Goal: Find specific page/section: Find specific page/section

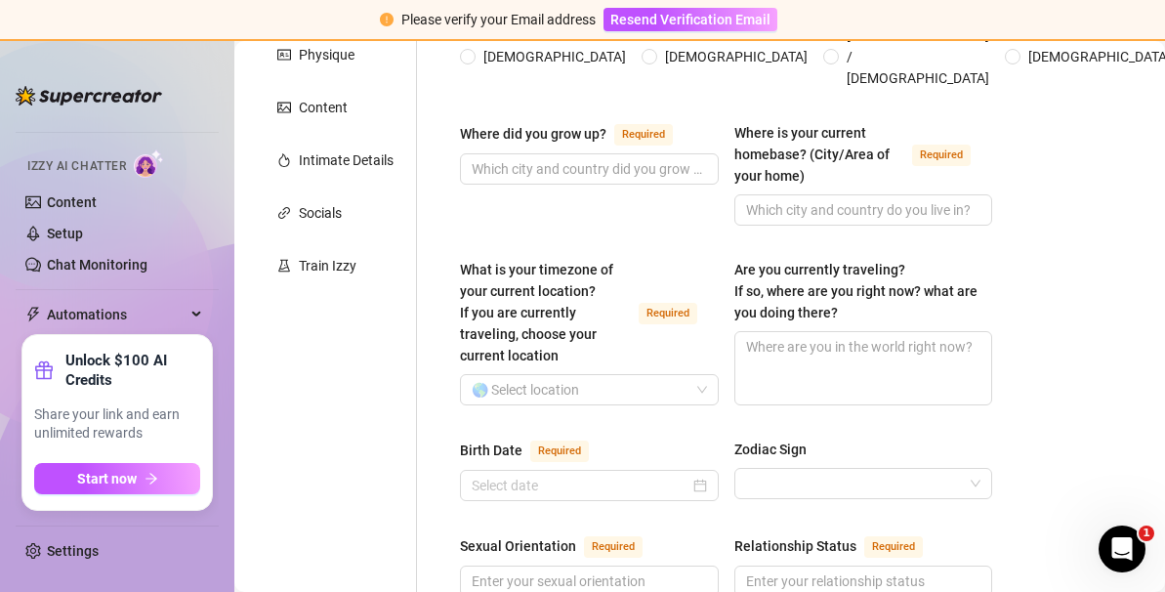
scroll to position [391, 0]
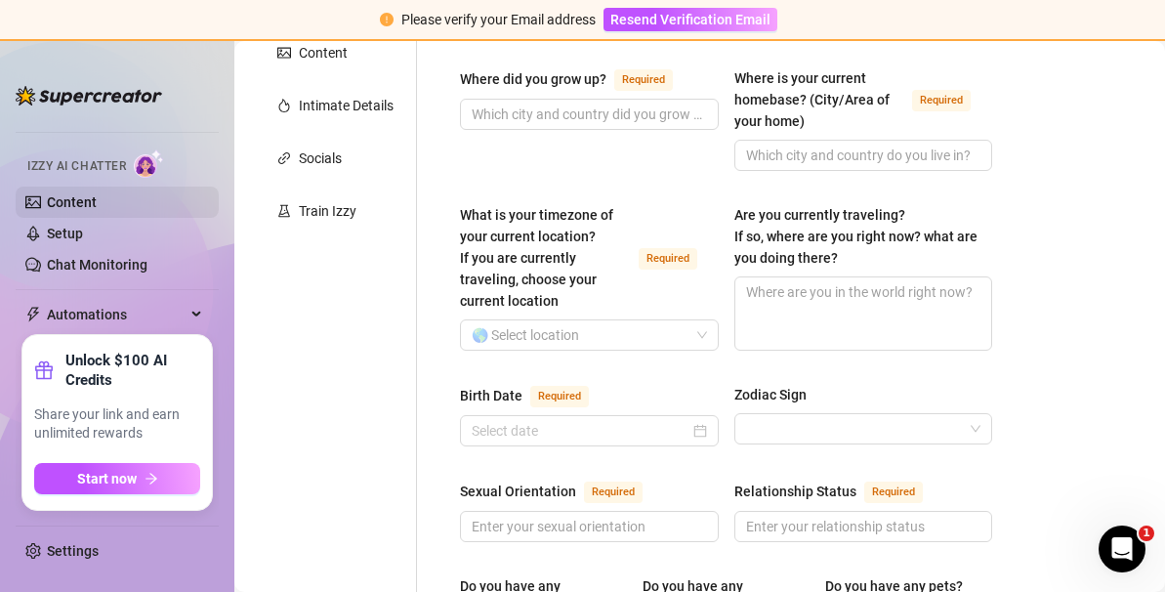
click at [65, 194] on link "Content" at bounding box center [72, 202] width 50 height 16
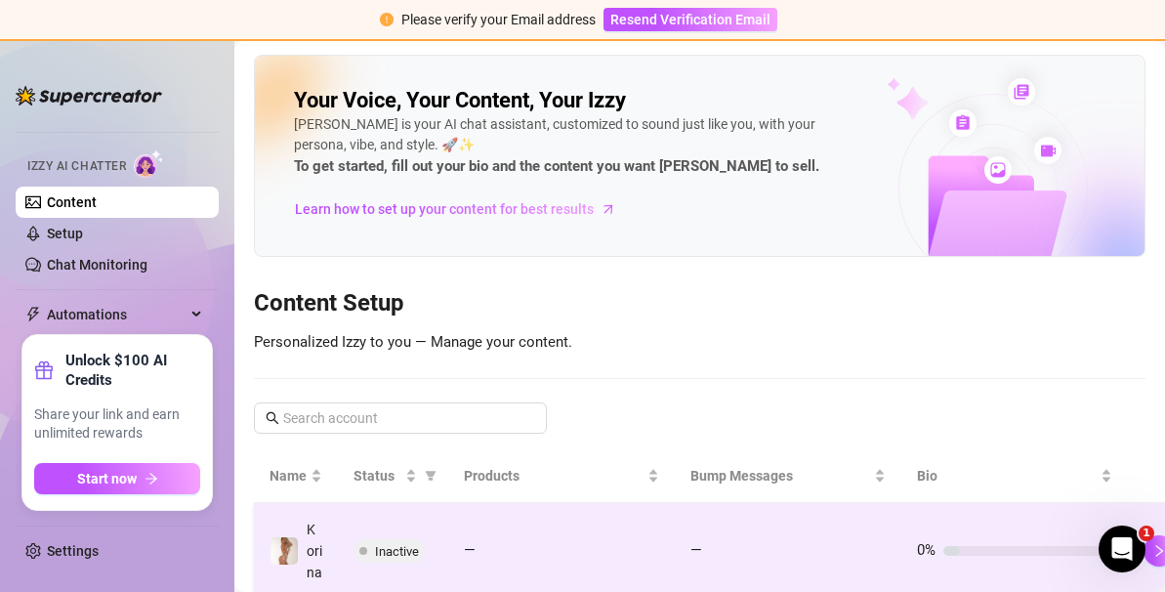
scroll to position [223, 0]
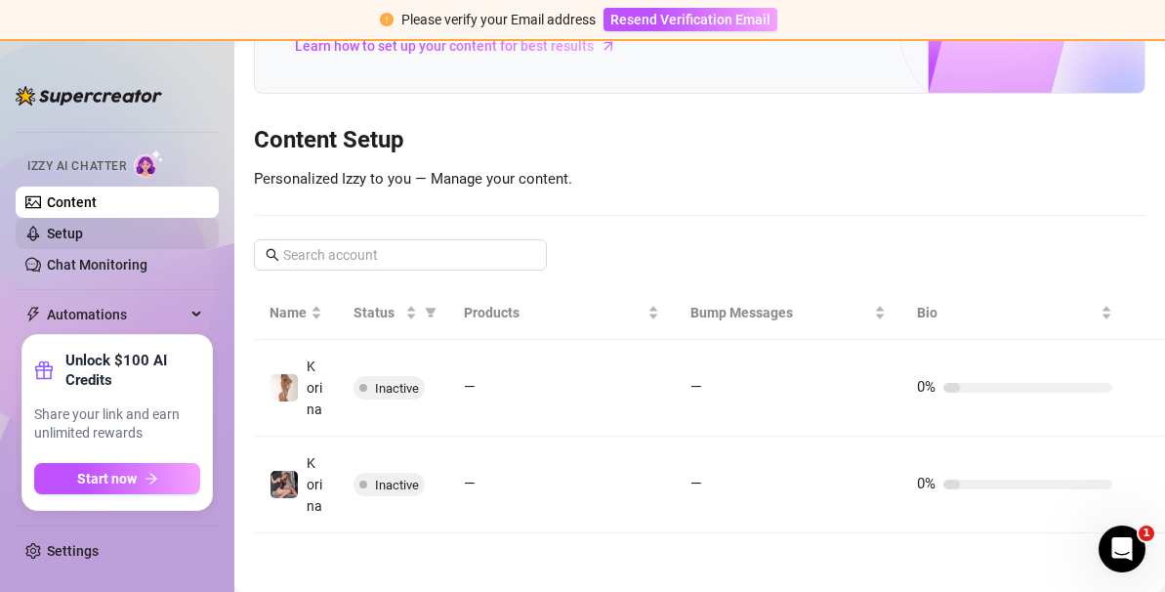
click at [83, 232] on link "Setup" at bounding box center [65, 234] width 36 height 16
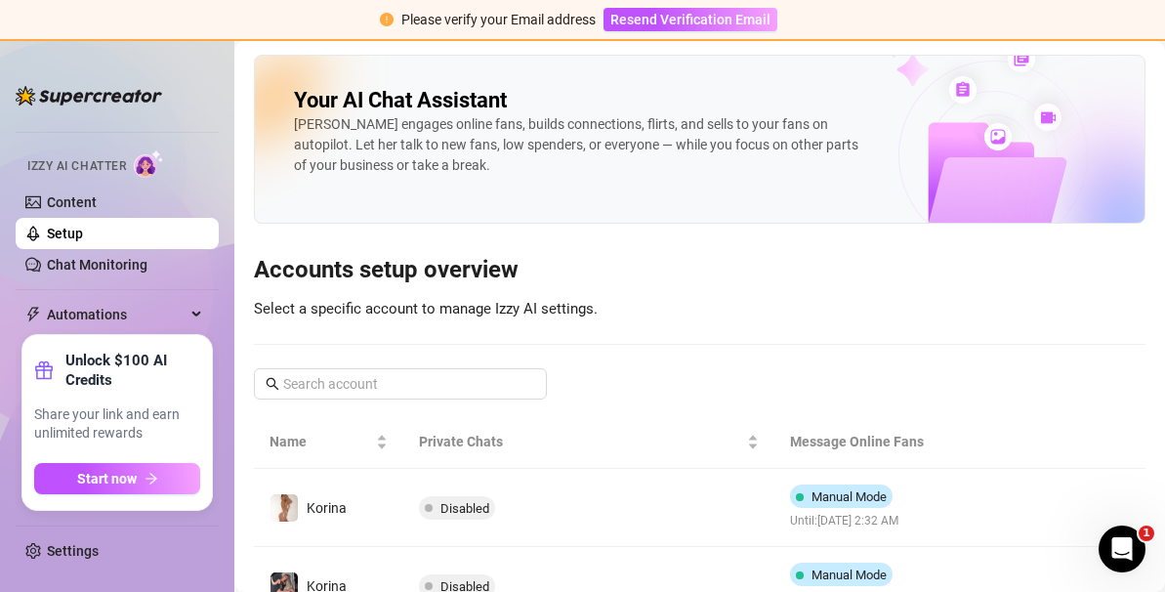
click at [83, 241] on link "Setup" at bounding box center [65, 234] width 36 height 16
click at [136, 273] on link "Chat Monitoring" at bounding box center [97, 265] width 101 height 16
